Goal: Task Accomplishment & Management: Complete application form

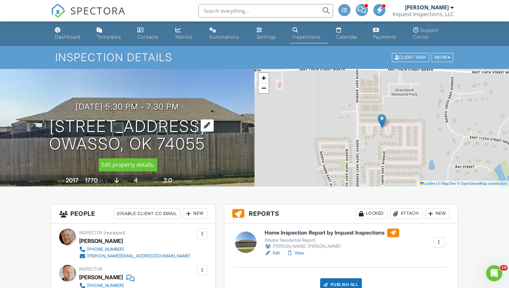
click at [118, 128] on h1 "14602 E 114th St N Owasso, OK 74055" at bounding box center [127, 136] width 156 height 36
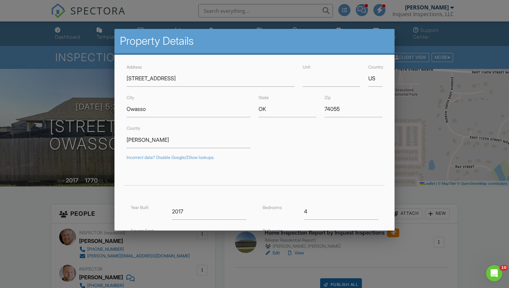
click at [96, 131] on div at bounding box center [254, 146] width 509 height 360
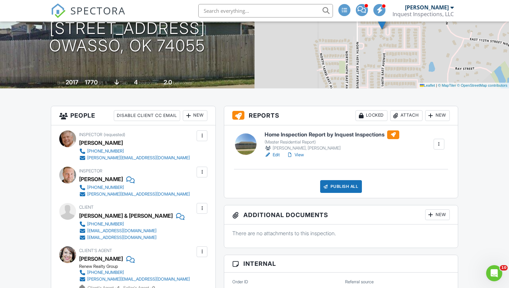
scroll to position [153, 0]
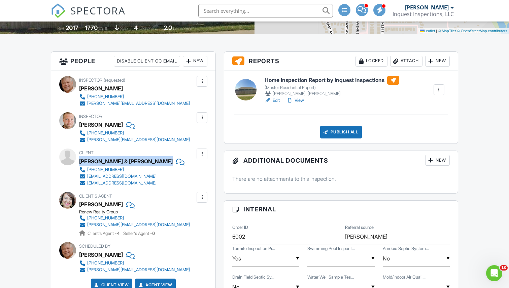
drag, startPoint x: 80, startPoint y: 159, endPoint x: 140, endPoint y: 162, distance: 60.3
click at [140, 162] on div "Daniel & Olivia Grisham" at bounding box center [131, 161] width 105 height 10
copy div "Daniel & Olivia Grisham"
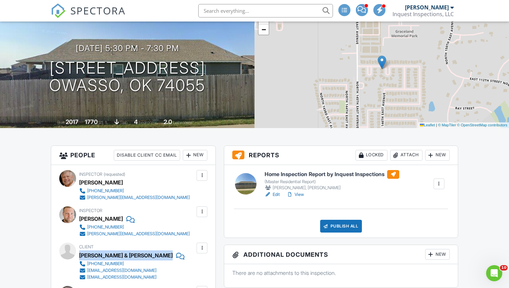
scroll to position [59, 0]
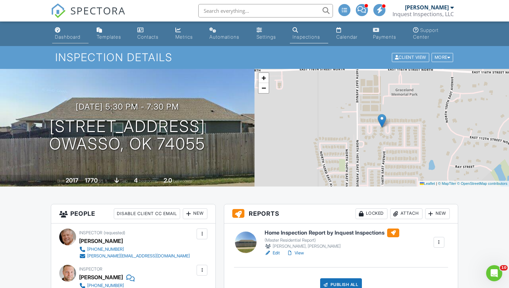
click at [65, 38] on div "Dashboard" at bounding box center [68, 37] width 26 height 6
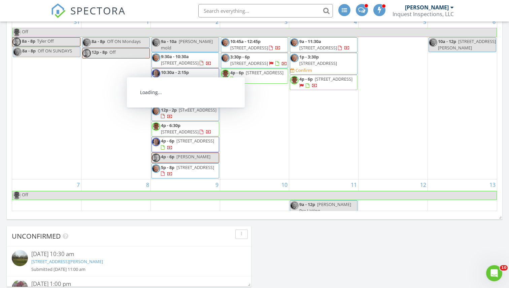
scroll to position [85, 0]
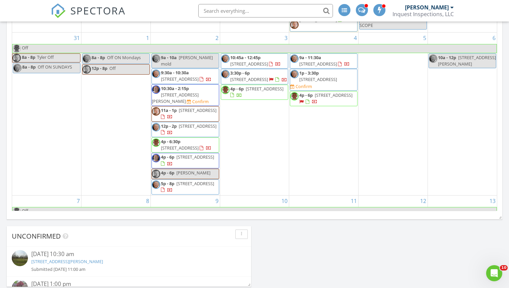
click at [172, 53] on div "2 9a - 10a Angie Cianfrone mold 9:30a - 10:30a 4132 E 62nd Pl, Tulsa 74136 10:3…" at bounding box center [185, 114] width 69 height 163
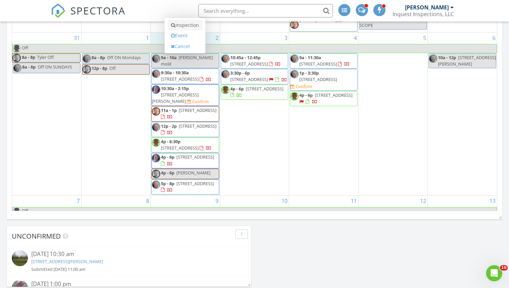
click at [185, 26] on link "Inspection" at bounding box center [184, 25] width 35 height 11
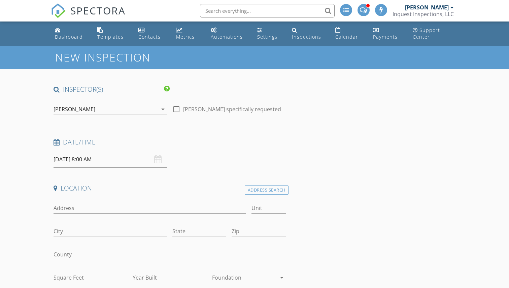
click at [98, 110] on div "[PERSON_NAME]" at bounding box center [105, 109] width 104 height 11
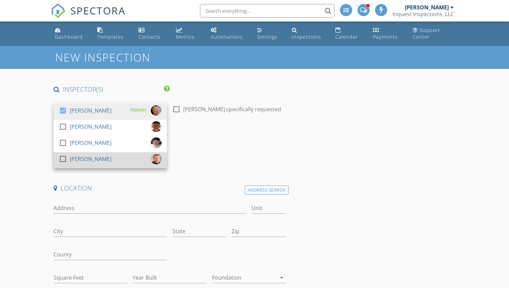
click at [61, 158] on div at bounding box center [62, 158] width 11 height 11
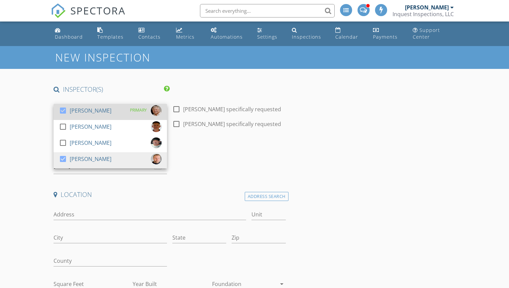
click at [63, 112] on div at bounding box center [62, 110] width 11 height 11
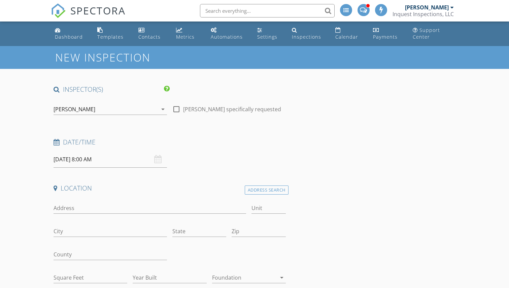
click at [100, 160] on input "09/02/2025 8:00 AM" at bounding box center [109, 159] width 113 height 16
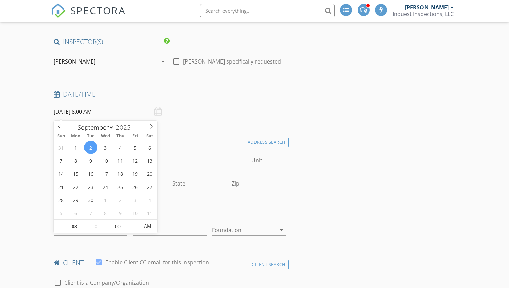
scroll to position [54, 0]
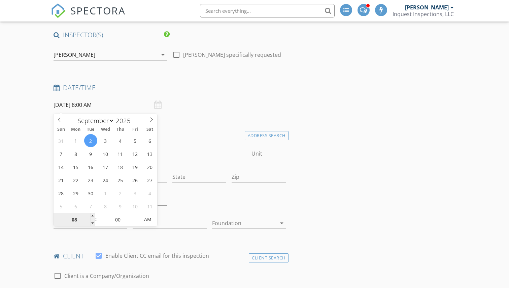
click at [79, 221] on input "08" at bounding box center [73, 219] width 41 height 13
type input "04"
type input "09/02/2025 4:00 PM"
click at [147, 221] on span "PM" at bounding box center [148, 219] width 18 height 13
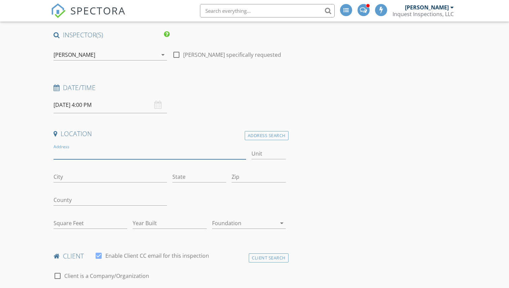
click at [172, 153] on input "Address" at bounding box center [149, 153] width 192 height 11
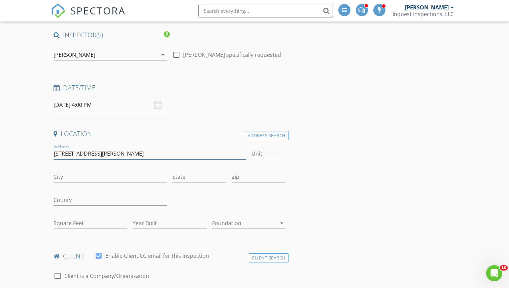
type input "[STREET_ADDRESS][PERSON_NAME]"
click at [245, 178] on input "Zip" at bounding box center [258, 177] width 54 height 11
type input "74070"
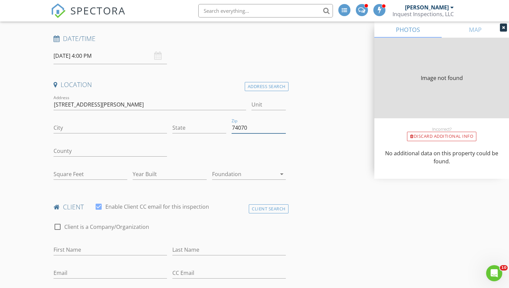
scroll to position [115, 0]
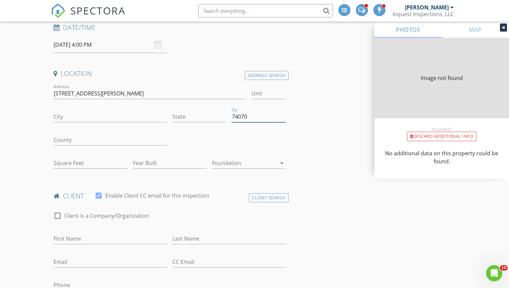
type input "SKIATOOK"
type input "OK"
type input "2032"
type input "1984"
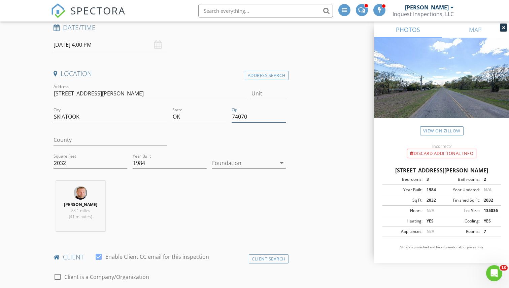
type input "74070"
click at [237, 163] on div at bounding box center [244, 163] width 64 height 11
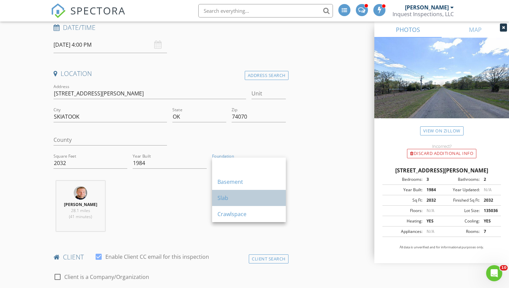
click at [232, 195] on div "Slab" at bounding box center [248, 198] width 63 height 8
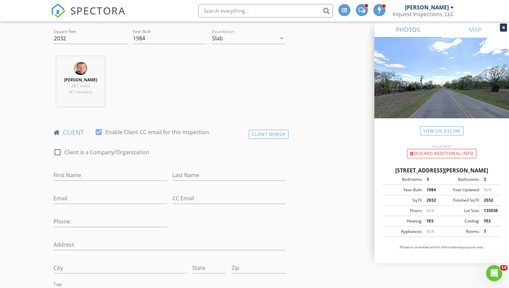
scroll to position [259, 0]
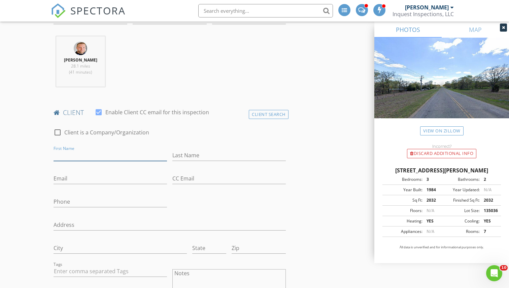
click at [104, 153] on input "First Name" at bounding box center [109, 155] width 113 height 11
type input "Jaden"
type input "[PERSON_NAME]"
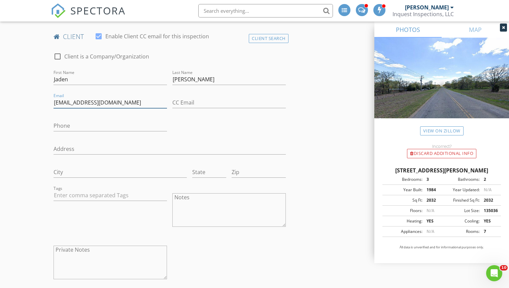
scroll to position [341, 0]
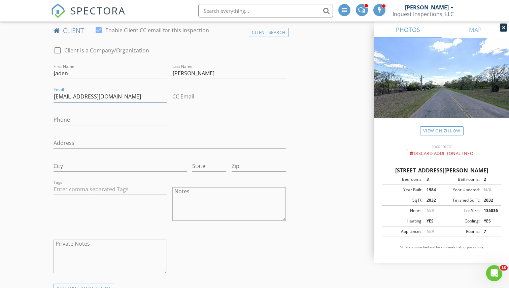
type input "[EMAIL_ADDRESS][DOMAIN_NAME]"
click at [95, 122] on input "Phone" at bounding box center [109, 119] width 113 height 11
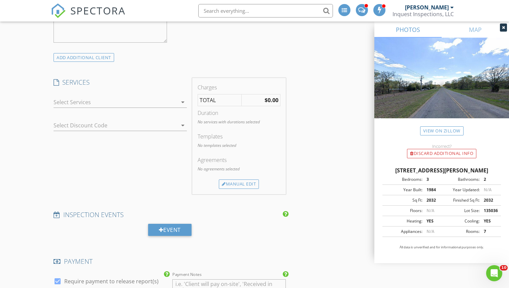
scroll to position [630, 0]
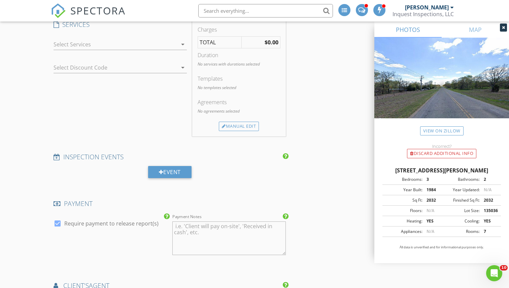
type input "[PHONE_NUMBER]"
click at [176, 43] on div at bounding box center [115, 44] width 124 height 11
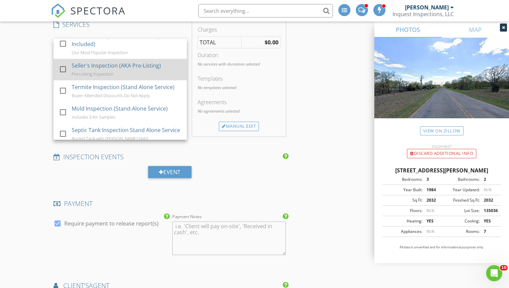
scroll to position [13, 0]
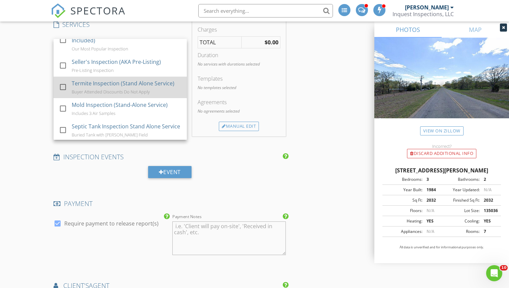
click at [63, 85] on div at bounding box center [62, 86] width 11 height 11
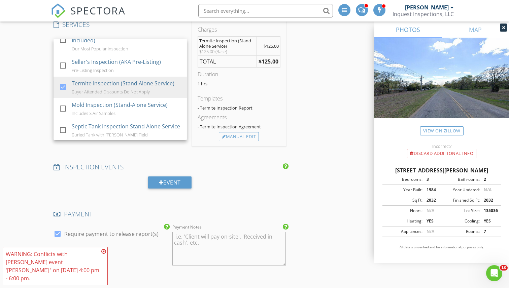
click at [42, 108] on div "New Inspection INSPECTOR(S) check_box_outline_blank Todd Willis check_box_outli…" at bounding box center [254, 142] width 509 height 1452
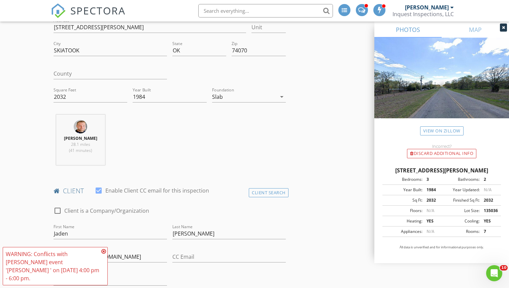
scroll to position [0, 0]
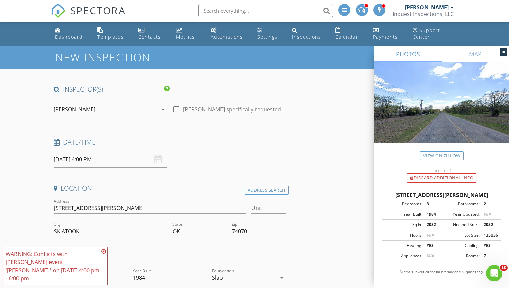
click at [104, 254] on icon at bounding box center [103, 251] width 5 height 5
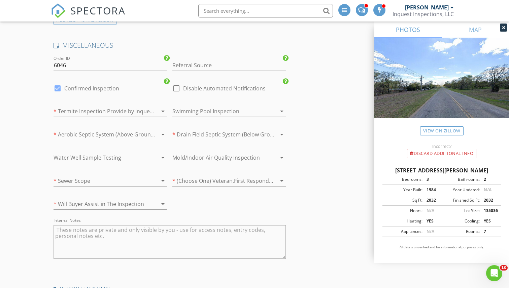
scroll to position [1068, 0]
click at [144, 108] on div at bounding box center [100, 111] width 95 height 11
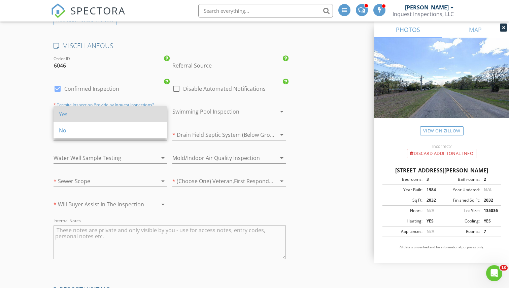
click at [137, 112] on div "Yes" at bounding box center [110, 114] width 103 height 8
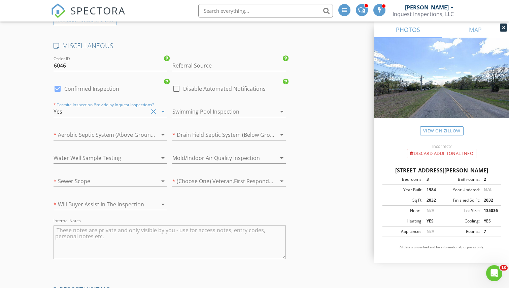
click at [203, 132] on div at bounding box center [219, 134] width 95 height 11
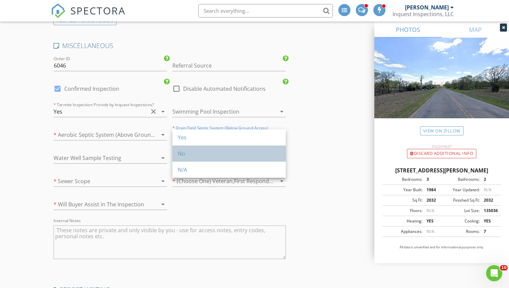
click at [204, 149] on div "No" at bounding box center [229, 154] width 103 height 16
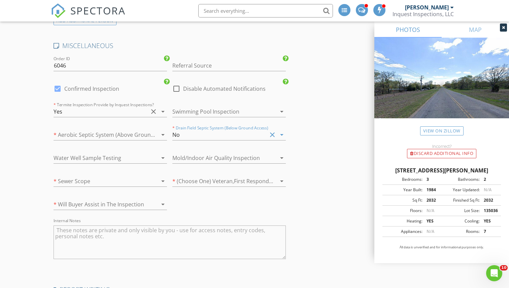
click at [161, 136] on icon "arrow_drop_down" at bounding box center [163, 135] width 8 height 8
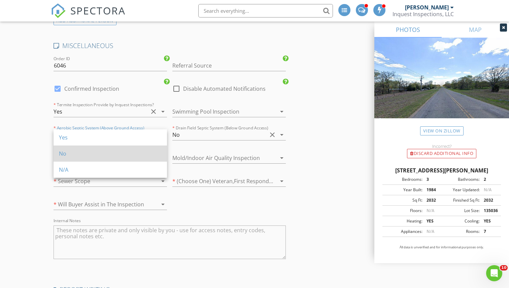
click at [152, 152] on div "No" at bounding box center [110, 154] width 103 height 8
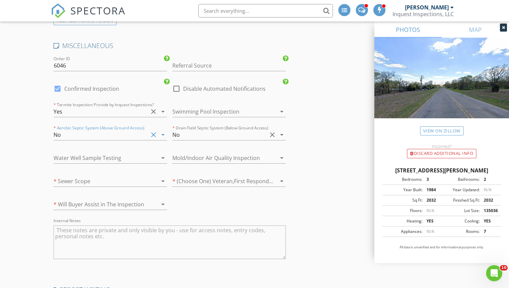
click at [217, 160] on div at bounding box center [219, 158] width 95 height 11
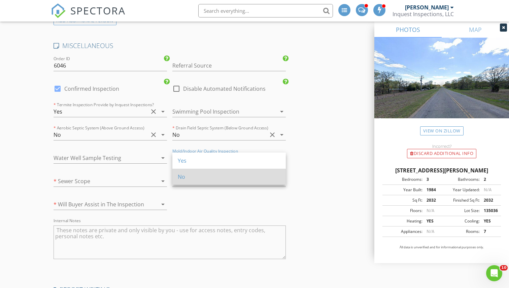
click at [220, 171] on div "No" at bounding box center [229, 177] width 103 height 16
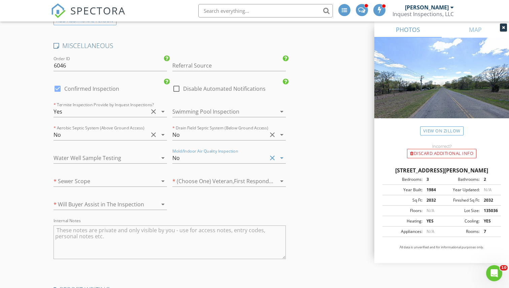
click at [157, 159] on div at bounding box center [153, 158] width 8 height 8
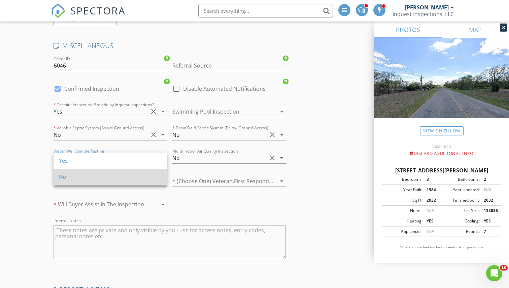
click at [149, 177] on div "No" at bounding box center [110, 177] width 103 height 8
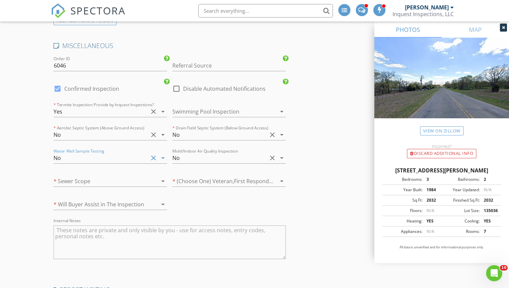
click at [203, 185] on div at bounding box center [219, 181] width 95 height 11
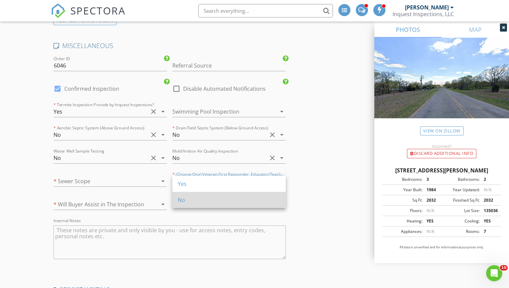
click at [219, 197] on div "No" at bounding box center [229, 200] width 103 height 8
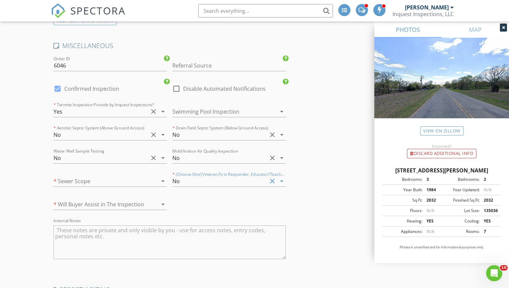
click at [159, 183] on icon "arrow_drop_down" at bounding box center [163, 181] width 8 height 8
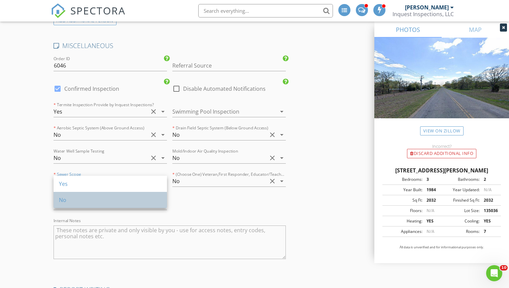
click at [148, 199] on div "No" at bounding box center [110, 200] width 103 height 8
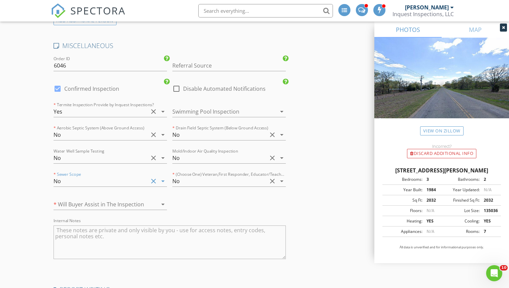
click at [148, 202] on div at bounding box center [152, 204] width 9 height 8
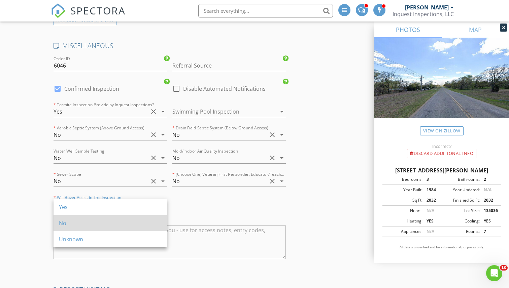
click at [149, 220] on div "No" at bounding box center [110, 223] width 103 height 8
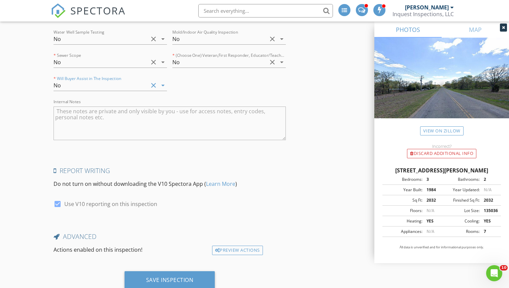
scroll to position [1210, 0]
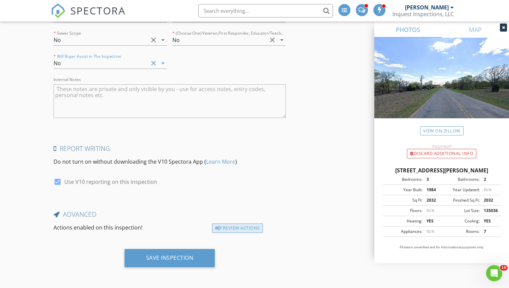
click at [221, 228] on div "Preview Actions" at bounding box center [237, 228] width 51 height 9
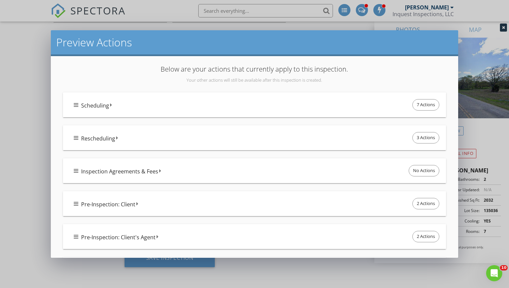
click at [113, 104] on div "Scheduling 7 Actions" at bounding box center [257, 105] width 367 height 14
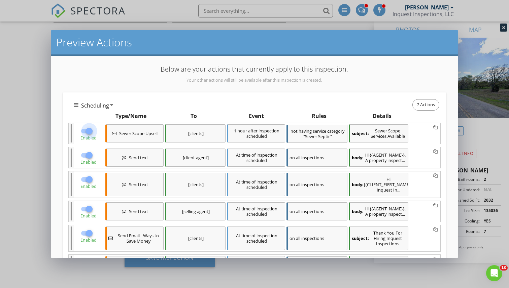
click at [92, 135] on div at bounding box center [88, 130] width 11 height 11
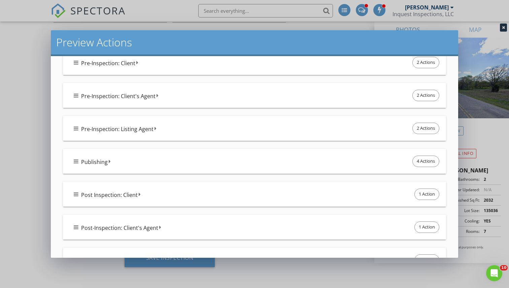
scroll to position [450, 0]
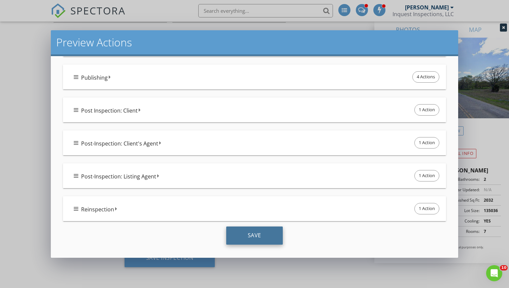
click at [252, 232] on div "Save" at bounding box center [254, 236] width 57 height 18
checkbox input "true"
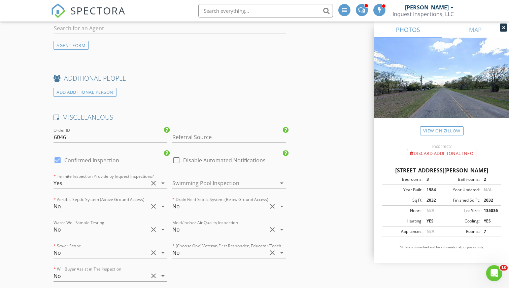
scroll to position [1210, 0]
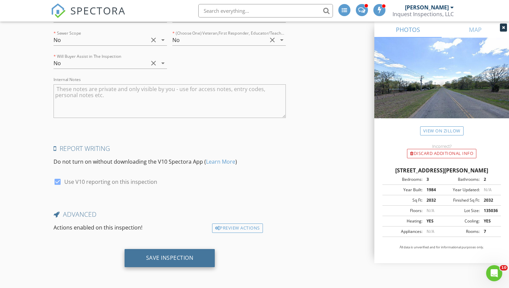
click at [163, 259] on div "Save Inspection" at bounding box center [169, 258] width 47 height 7
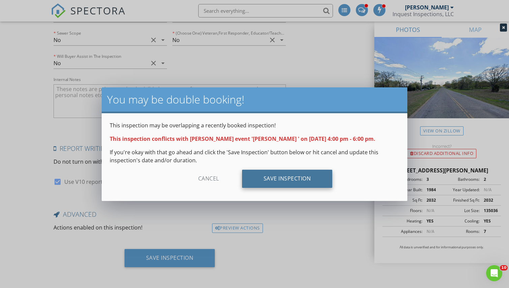
click at [275, 178] on div "Save Inspection" at bounding box center [287, 179] width 90 height 18
